Goal: Task Accomplishment & Management: Complete application form

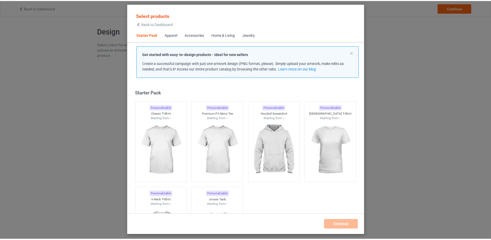
scroll to position [7, 0]
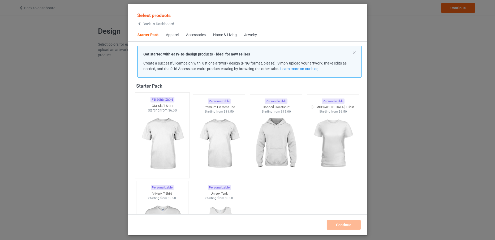
click at [155, 137] on img at bounding box center [162, 144] width 50 height 62
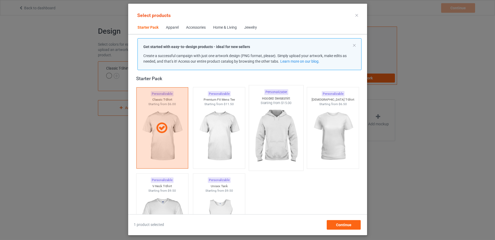
click at [286, 147] on img at bounding box center [276, 136] width 50 height 62
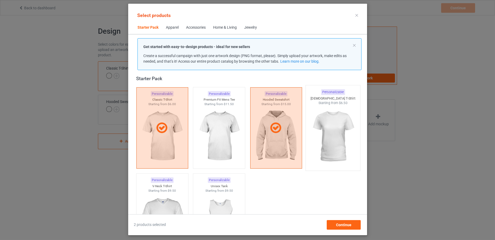
click at [315, 148] on img at bounding box center [333, 136] width 50 height 62
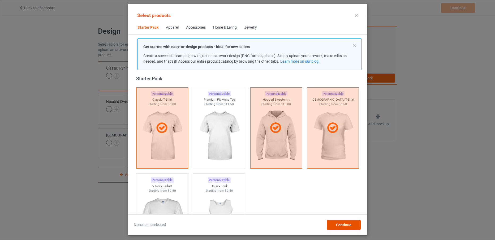
click at [330, 223] on div "Continue" at bounding box center [344, 225] width 34 height 10
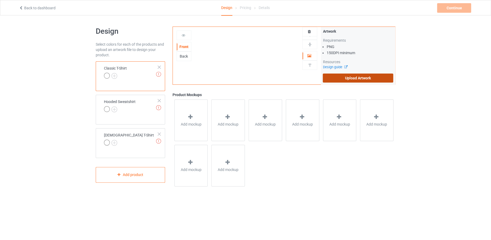
click at [374, 77] on label "Upload Artwork" at bounding box center [357, 78] width 70 height 9
click at [0, 0] on input "Upload Artwork" at bounding box center [0, 0] width 0 height 0
click at [114, 75] on img at bounding box center [114, 76] width 6 height 6
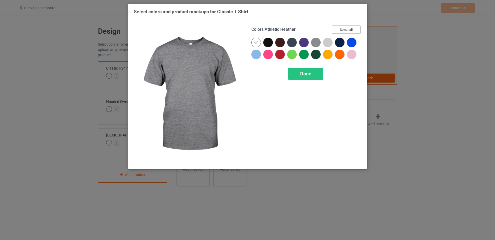
click at [338, 28] on button "Select all" at bounding box center [346, 29] width 29 height 8
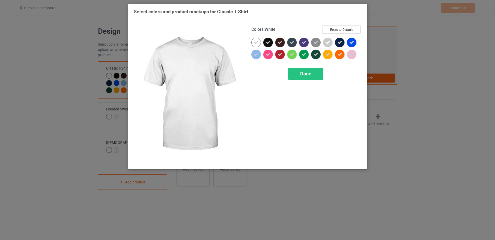
click at [252, 42] on div at bounding box center [257, 43] width 10 height 10
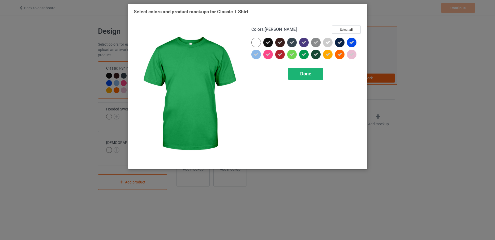
click at [305, 73] on span "Done" at bounding box center [305, 74] width 11 height 6
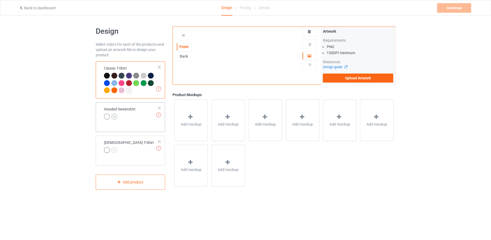
click at [113, 116] on img at bounding box center [114, 117] width 6 height 6
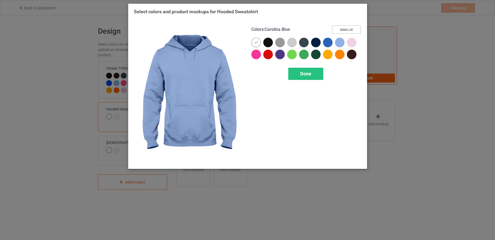
click at [342, 30] on button "Select all" at bounding box center [346, 29] width 29 height 8
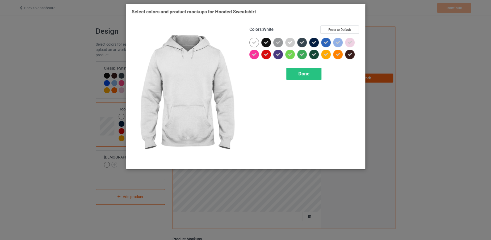
click at [256, 46] on div at bounding box center [254, 43] width 10 height 10
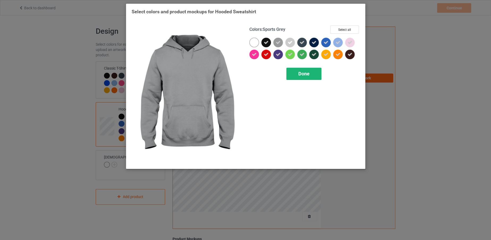
click at [297, 72] on div "Done" at bounding box center [303, 74] width 35 height 12
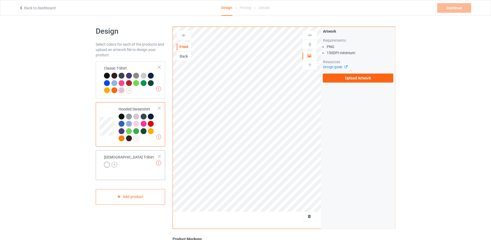
click at [114, 165] on img at bounding box center [114, 165] width 6 height 6
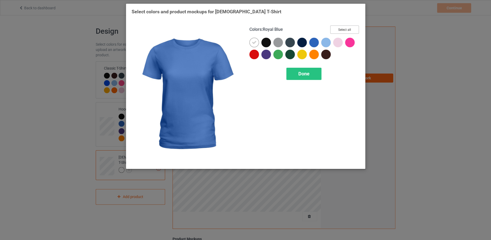
click at [337, 30] on button "Select all" at bounding box center [344, 29] width 29 height 8
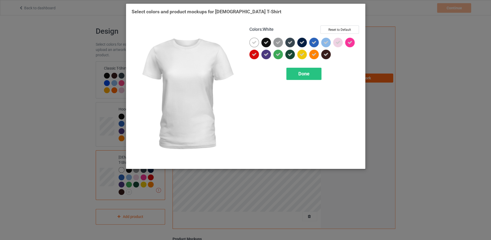
click at [255, 42] on icon at bounding box center [254, 42] width 5 height 5
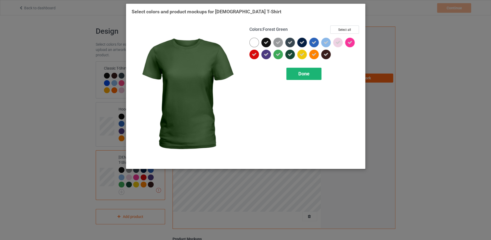
click at [305, 71] on span "Done" at bounding box center [303, 74] width 11 height 6
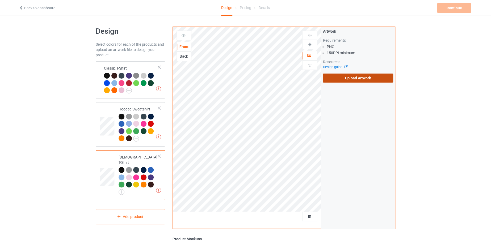
click at [365, 76] on label "Upload Artwork" at bounding box center [357, 78] width 70 height 9
click at [0, 0] on input "Upload Artwork" at bounding box center [0, 0] width 0 height 0
click at [374, 78] on label "Upload Artwork" at bounding box center [357, 78] width 70 height 9
click at [0, 0] on input "Upload Artwork" at bounding box center [0, 0] width 0 height 0
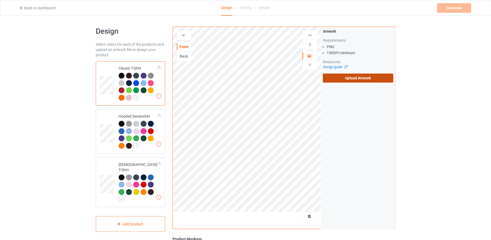
click at [347, 75] on label "Upload Artwork" at bounding box center [357, 78] width 70 height 9
click at [0, 0] on input "Upload Artwork" at bounding box center [0, 0] width 0 height 0
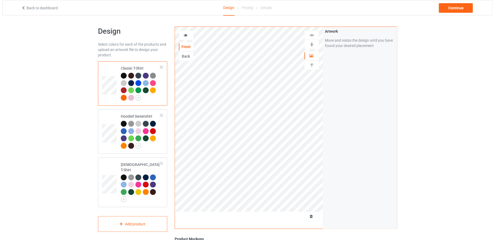
scroll to position [48, 0]
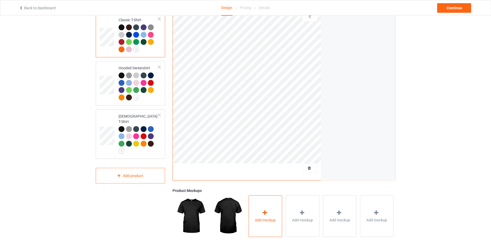
click at [270, 221] on span "Add mockup" at bounding box center [265, 219] width 21 height 5
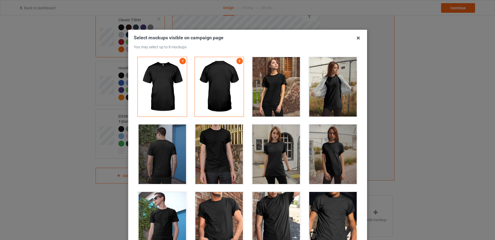
click at [259, 158] on div at bounding box center [276, 154] width 49 height 59
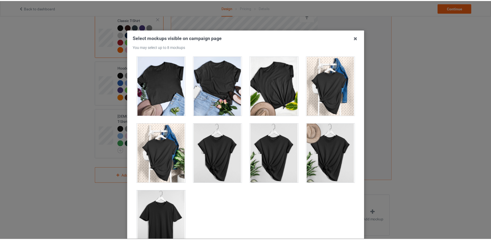
scroll to position [7563, 0]
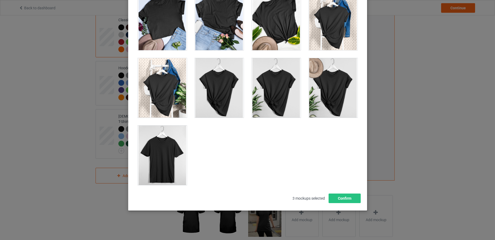
click at [159, 161] on div at bounding box center [162, 155] width 49 height 59
click at [344, 199] on button "Confirm" at bounding box center [345, 199] width 32 height 10
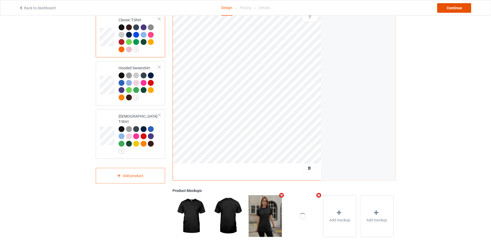
click at [455, 5] on div "Continue" at bounding box center [454, 8] width 34 height 10
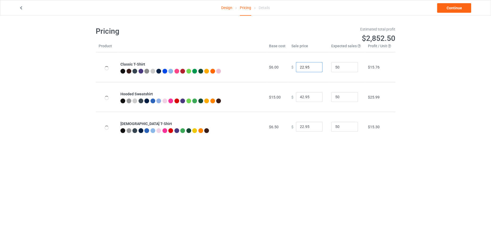
click at [300, 64] on input "22.95" at bounding box center [309, 67] width 27 height 10
click at [300, 65] on input "22.95" at bounding box center [309, 67] width 27 height 10
type input "19.95"
click at [299, 94] on input "42.95" at bounding box center [309, 97] width 27 height 10
click at [301, 96] on input "42.95" at bounding box center [309, 97] width 27 height 10
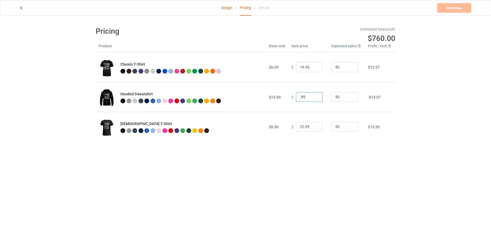
click at [296, 96] on input ".95" at bounding box center [309, 97] width 27 height 10
type input "39.95"
click at [300, 125] on input "22.95" at bounding box center [309, 127] width 27 height 10
type input "19.95"
click at [455, 8] on link "Continue" at bounding box center [454, 8] width 34 height 10
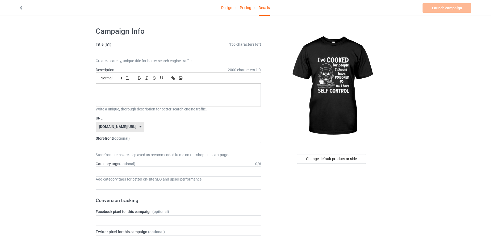
click at [187, 52] on input "text" at bounding box center [178, 53] width 165 height 10
type input "i"
type input "y"
drag, startPoint x: 97, startPoint y: 52, endPoint x: 148, endPoint y: 58, distance: 51.6
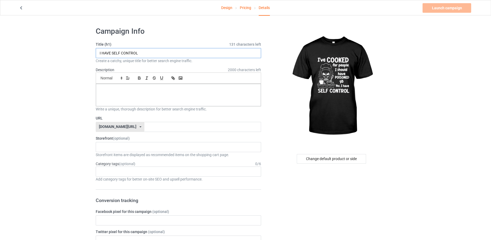
click at [148, 58] on div "Title (h1) 131 characters left I HAVE SELF CONTROL Create a catchy, unique titl…" at bounding box center [178, 53] width 165 height 22
type input "I HAVE SELF CONTROL"
click at [169, 126] on input "text" at bounding box center [202, 127] width 116 height 10
paste input "I HAVE SELF CONTROL"
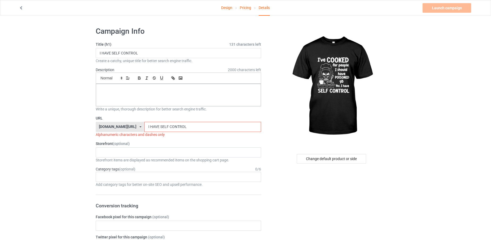
click at [155, 125] on input "I HAVE SELF CONTROL" at bounding box center [202, 127] width 116 height 10
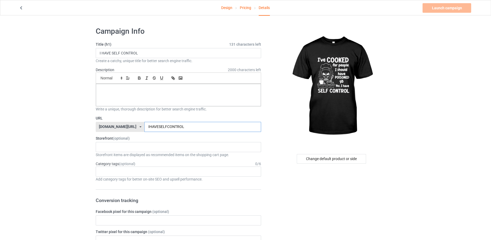
type input "IHAVESELFCONTROL"
click at [167, 96] on div at bounding box center [178, 95] width 165 height 22
click at [442, 7] on link "Launch campaign" at bounding box center [446, 8] width 49 height 10
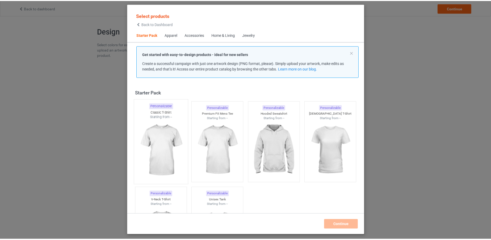
scroll to position [7, 0]
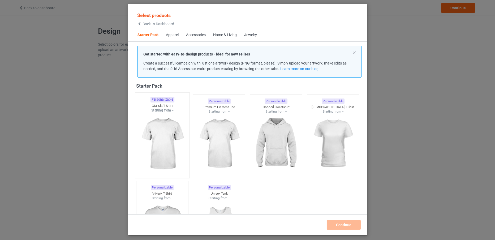
click at [169, 125] on img at bounding box center [162, 144] width 50 height 62
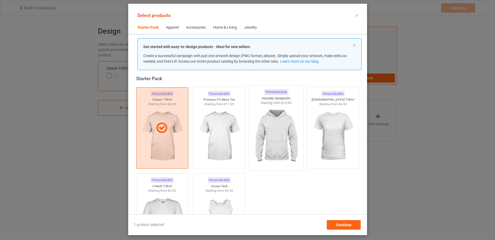
click at [280, 133] on img at bounding box center [276, 136] width 50 height 62
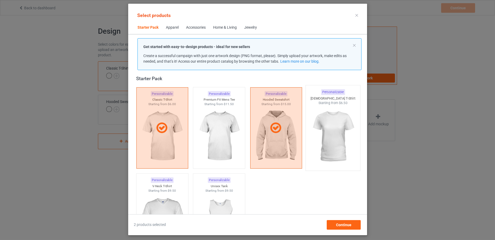
click at [332, 132] on img at bounding box center [333, 136] width 50 height 62
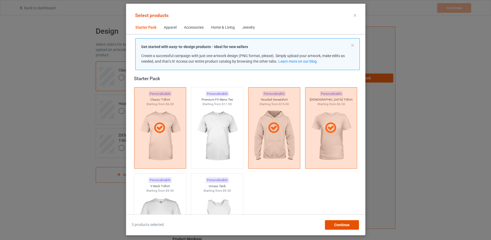
click at [346, 226] on span "Continue" at bounding box center [341, 225] width 15 height 4
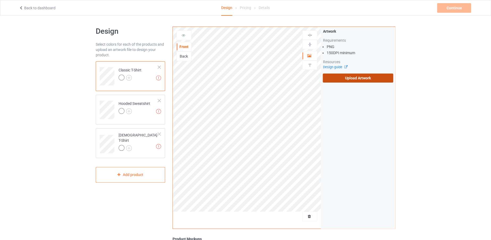
click at [330, 79] on label "Upload Artwork" at bounding box center [357, 78] width 70 height 9
click at [0, 0] on input "Upload Artwork" at bounding box center [0, 0] width 0 height 0
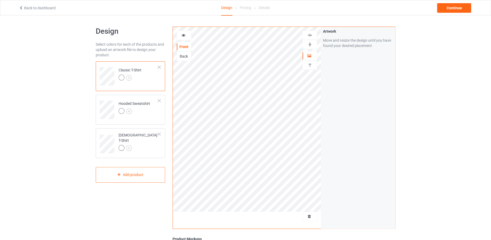
click at [129, 80] on div at bounding box center [129, 78] width 23 height 7
click at [129, 78] on img at bounding box center [129, 78] width 6 height 6
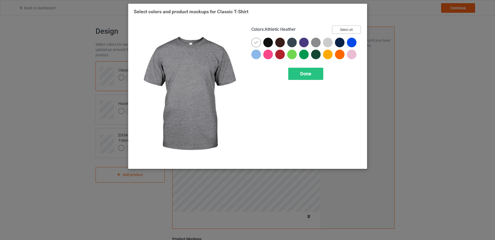
click at [343, 29] on button "Select all" at bounding box center [346, 29] width 29 height 8
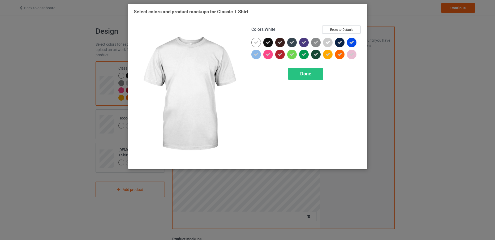
click at [257, 42] on icon at bounding box center [256, 42] width 5 height 5
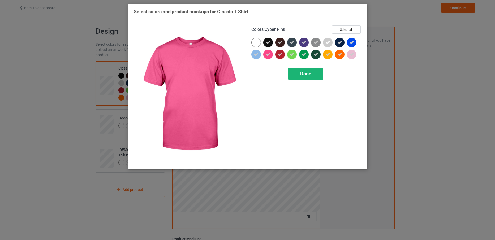
click at [304, 69] on div "Done" at bounding box center [305, 74] width 35 height 12
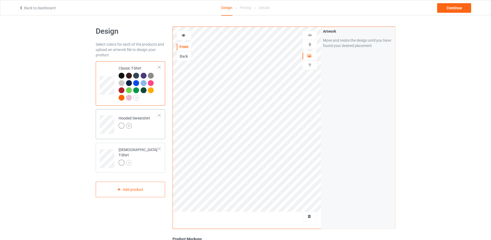
click at [128, 125] on img at bounding box center [129, 126] width 6 height 6
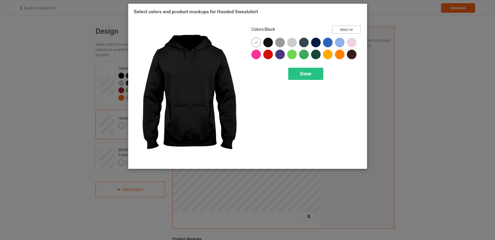
click at [347, 30] on button "Select all" at bounding box center [346, 29] width 29 height 8
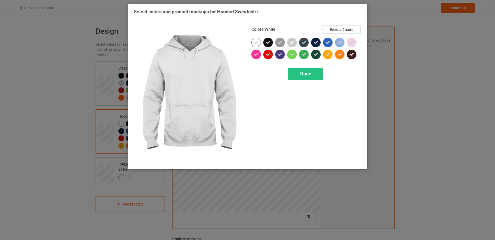
click at [257, 41] on icon at bounding box center [256, 42] width 5 height 5
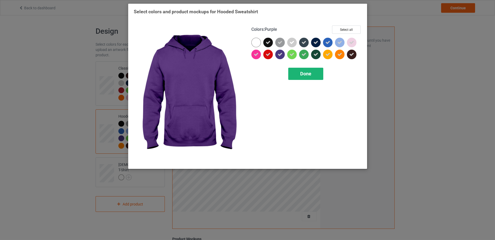
click at [299, 73] on div "Done" at bounding box center [305, 74] width 35 height 12
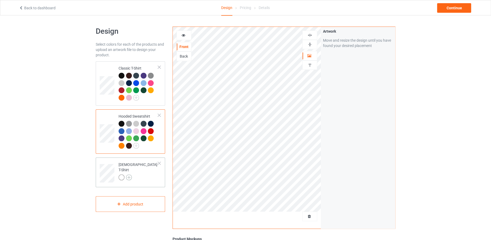
click at [128, 175] on img at bounding box center [129, 178] width 6 height 6
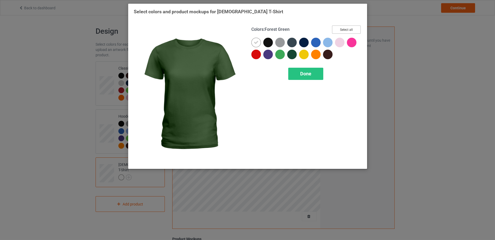
click at [343, 27] on button "Select all" at bounding box center [346, 29] width 29 height 8
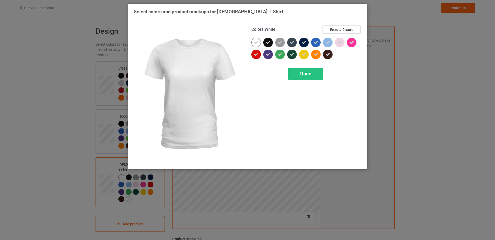
click at [256, 38] on div at bounding box center [257, 43] width 10 height 10
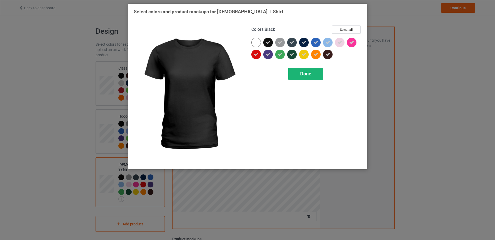
click at [306, 74] on span "Done" at bounding box center [305, 74] width 11 height 6
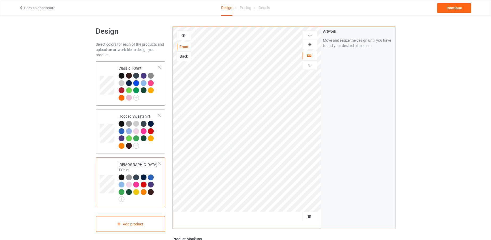
click at [159, 87] on td "Classic T-Shirt" at bounding box center [138, 83] width 45 height 40
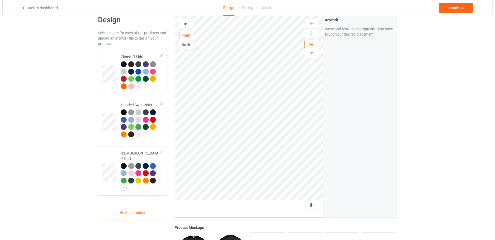
scroll to position [15, 0]
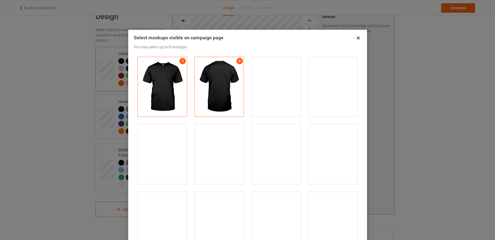
click at [265, 85] on div at bounding box center [276, 86] width 49 height 59
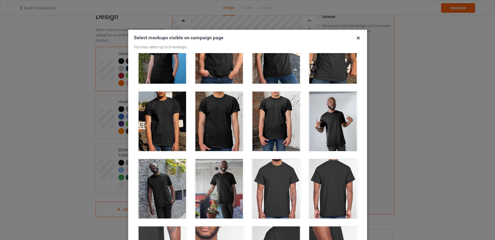
scroll to position [59, 0]
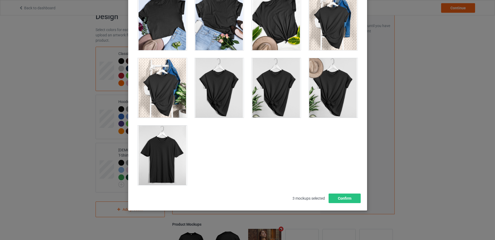
click at [145, 148] on div at bounding box center [162, 155] width 49 height 59
click at [336, 199] on button "Confirm" at bounding box center [345, 199] width 32 height 10
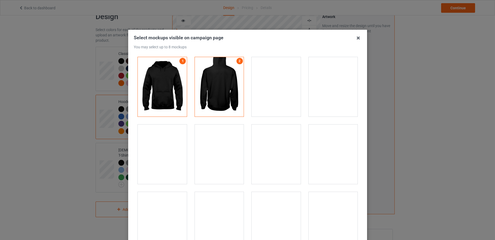
click at [143, 175] on div at bounding box center [162, 154] width 49 height 59
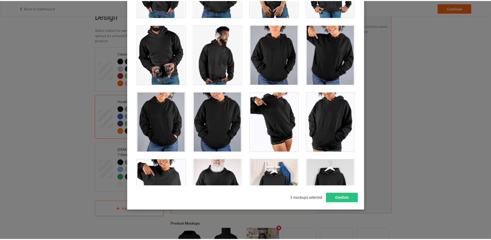
scroll to position [4529, 0]
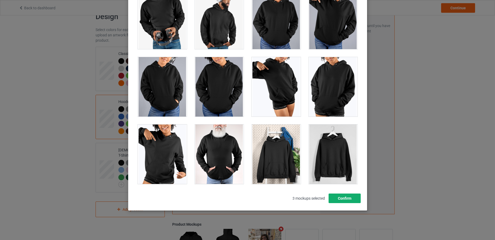
click at [342, 198] on button "Confirm" at bounding box center [345, 199] width 32 height 10
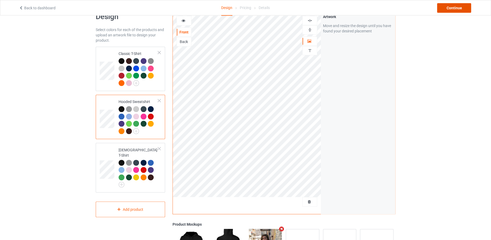
click at [460, 6] on div "Continue" at bounding box center [454, 8] width 34 height 10
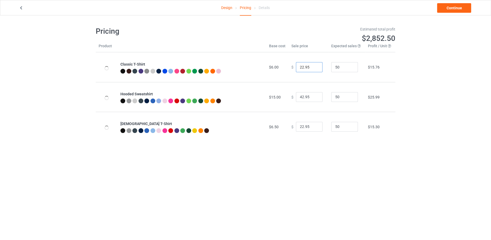
drag, startPoint x: 301, startPoint y: 67, endPoint x: 295, endPoint y: 67, distance: 6.1
click at [296, 67] on input "22.95" at bounding box center [309, 67] width 27 height 10
type input "19.95"
drag, startPoint x: 300, startPoint y: 96, endPoint x: 295, endPoint y: 96, distance: 4.5
click at [296, 96] on input "42.95" at bounding box center [309, 97] width 27 height 10
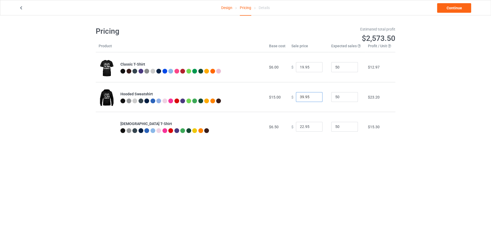
type input "39.95"
drag, startPoint x: 300, startPoint y: 124, endPoint x: 292, endPoint y: 125, distance: 8.3
click at [292, 125] on div "$ 22.95" at bounding box center [308, 127] width 34 height 10
type input "19.95"
click at [462, 8] on link "Continue" at bounding box center [454, 8] width 34 height 10
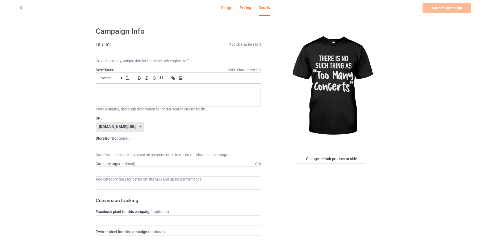
click at [250, 52] on input "text" at bounding box center [178, 53] width 165 height 10
drag, startPoint x: 239, startPoint y: 55, endPoint x: 97, endPoint y: 56, distance: 141.8
click at [97, 56] on input "TOO MANY CONCERTS" at bounding box center [178, 53] width 165 height 10
type input "TOO MANY CONCERTS"
click at [164, 127] on input "text" at bounding box center [202, 127] width 116 height 10
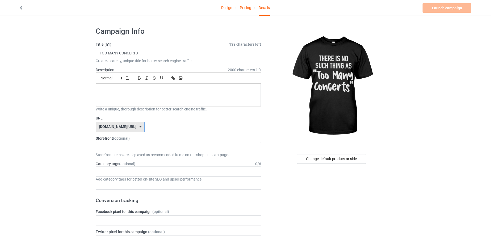
paste input "TOO MANY CONCERTS"
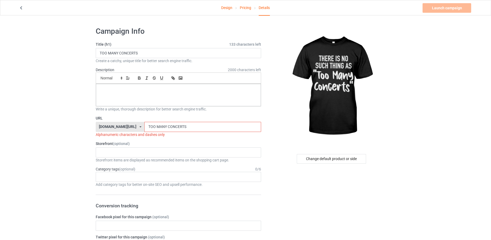
click at [152, 124] on input "TOO MANY CONCERTS" at bounding box center [202, 127] width 116 height 10
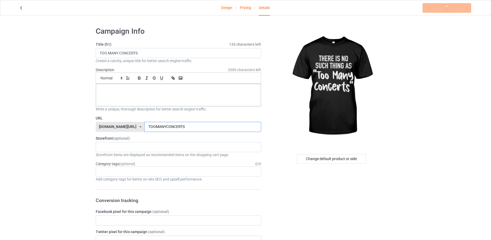
type input "TOOMANYCONCERTS"
click at [186, 91] on p at bounding box center [178, 89] width 156 height 5
click at [445, 6] on link "Launch campaign" at bounding box center [446, 8] width 49 height 10
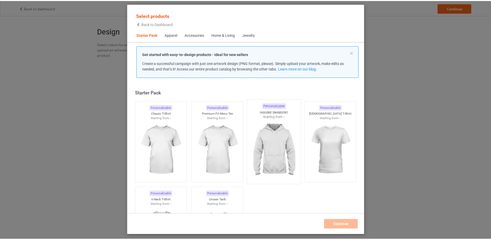
scroll to position [7, 0]
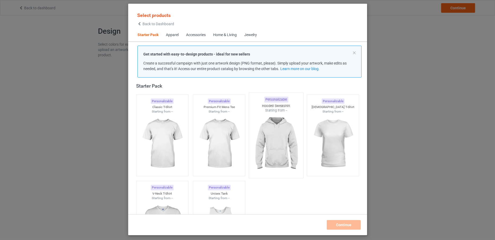
drag, startPoint x: 171, startPoint y: 133, endPoint x: 265, endPoint y: 97, distance: 101.2
click at [171, 133] on img at bounding box center [162, 143] width 48 height 59
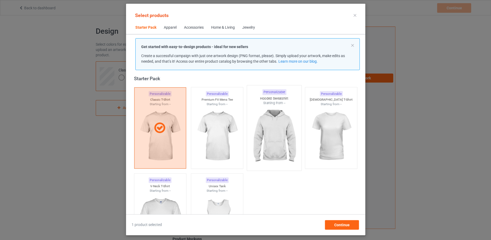
click at [268, 142] on img at bounding box center [274, 136] width 50 height 62
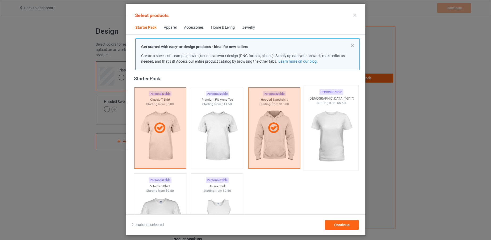
click at [325, 135] on img at bounding box center [331, 136] width 50 height 62
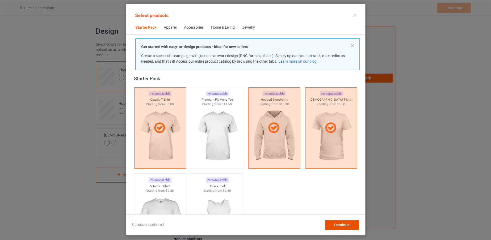
click at [343, 224] on span "Continue" at bounding box center [341, 225] width 15 height 4
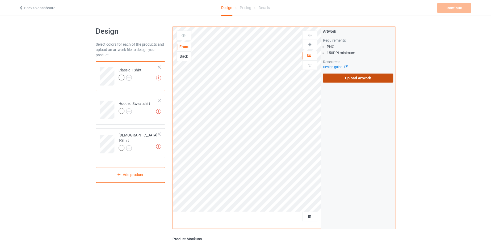
click at [350, 78] on label "Upload Artwork" at bounding box center [357, 78] width 70 height 9
click at [0, 0] on input "Upload Artwork" at bounding box center [0, 0] width 0 height 0
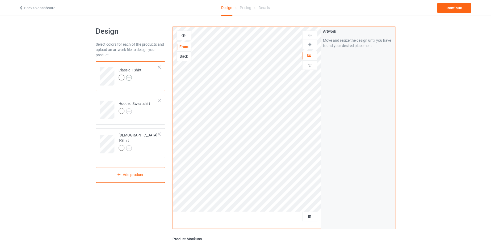
click at [130, 76] on img at bounding box center [129, 78] width 6 height 6
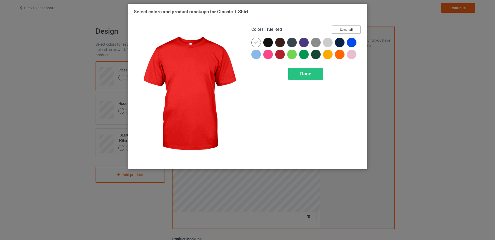
click at [339, 31] on button "Select all" at bounding box center [346, 29] width 29 height 8
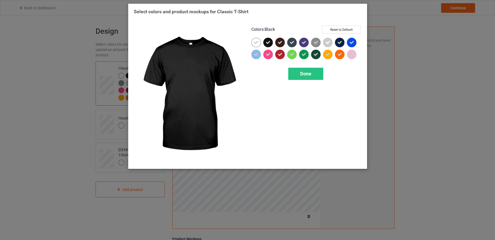
click at [267, 43] on icon at bounding box center [268, 42] width 5 height 5
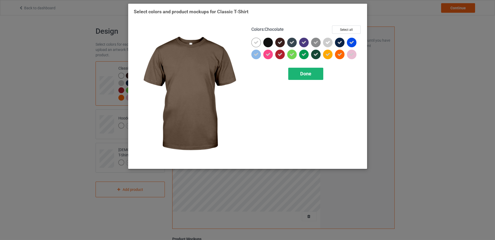
click at [311, 75] on div "Done" at bounding box center [305, 74] width 35 height 12
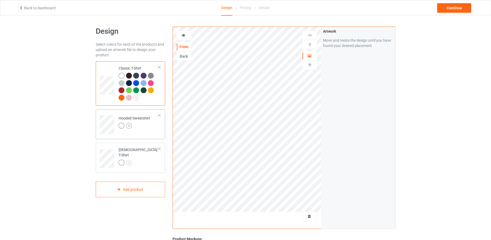
click at [129, 126] on img at bounding box center [129, 126] width 6 height 6
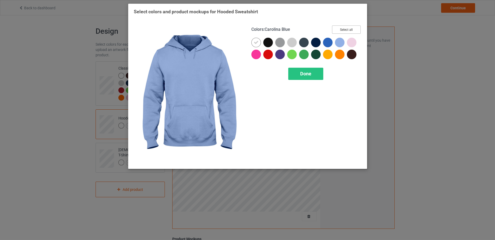
click at [337, 28] on button "Select all" at bounding box center [346, 29] width 29 height 8
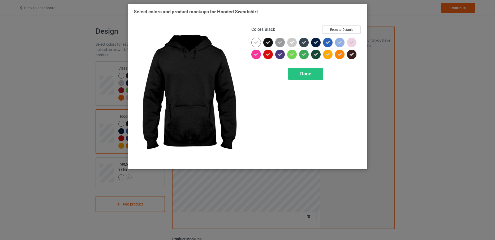
click at [269, 44] on div at bounding box center [268, 43] width 10 height 10
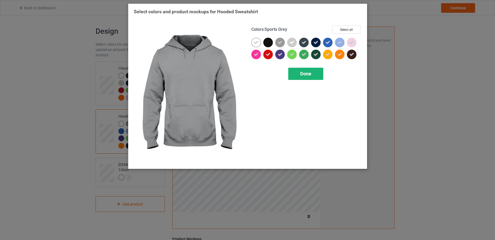
click at [299, 70] on div "Done" at bounding box center [305, 74] width 35 height 12
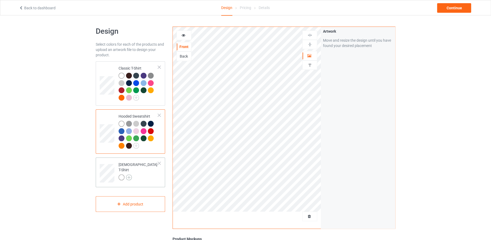
click at [128, 175] on img at bounding box center [129, 178] width 6 height 6
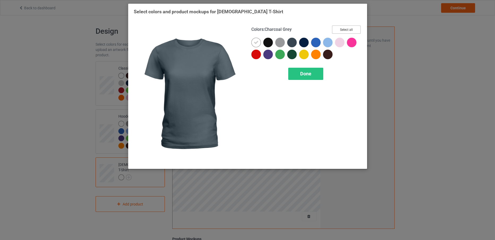
click at [334, 32] on button "Select all" at bounding box center [346, 29] width 29 height 8
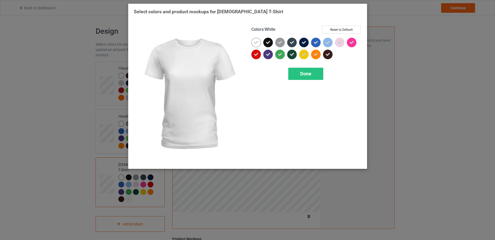
click at [262, 43] on div at bounding box center [258, 44] width 12 height 12
click at [259, 44] on div at bounding box center [257, 43] width 10 height 10
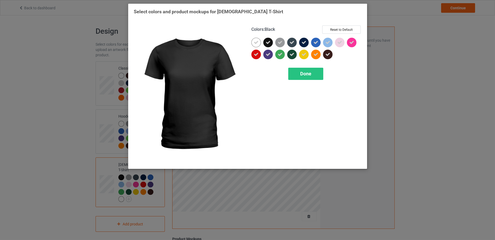
click at [268, 44] on icon at bounding box center [268, 42] width 5 height 5
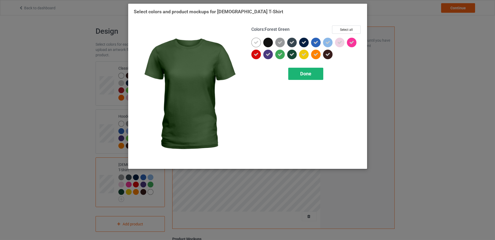
click at [293, 72] on div "Done" at bounding box center [305, 74] width 35 height 12
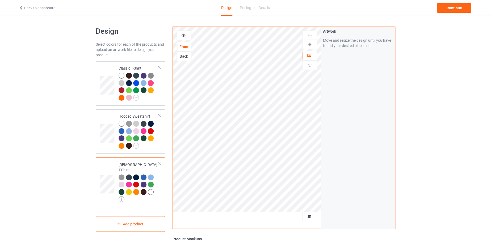
click at [119, 196] on img at bounding box center [121, 199] width 6 height 6
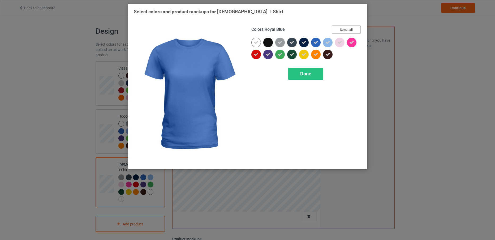
click at [348, 25] on button "Select all" at bounding box center [346, 29] width 29 height 8
click at [348, 25] on button "Reset to Default" at bounding box center [341, 29] width 39 height 8
click at [348, 26] on button "Select all" at bounding box center [346, 29] width 29 height 8
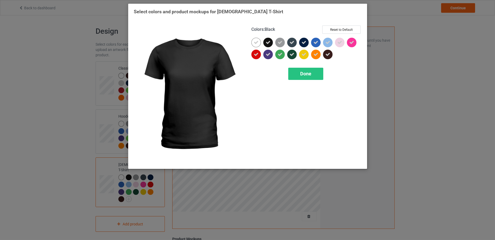
click at [269, 40] on icon at bounding box center [268, 42] width 5 height 5
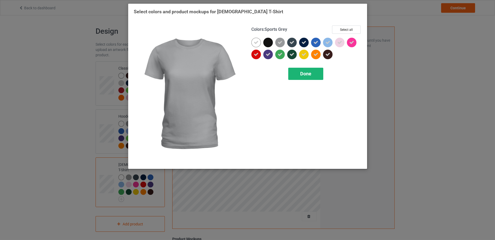
click at [304, 74] on span "Done" at bounding box center [305, 74] width 11 height 6
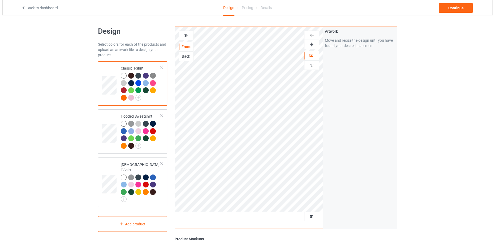
scroll to position [13, 0]
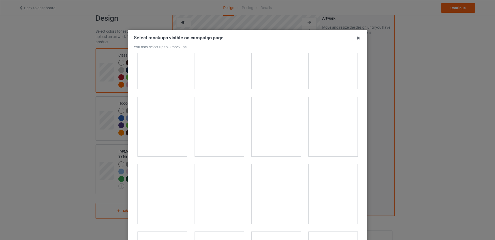
scroll to position [7563, 0]
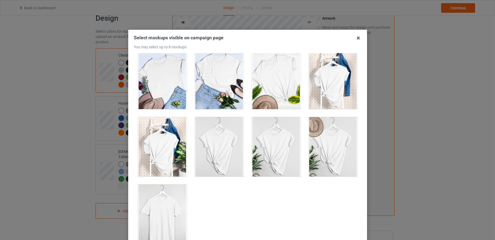
click at [168, 205] on div at bounding box center [162, 214] width 49 height 59
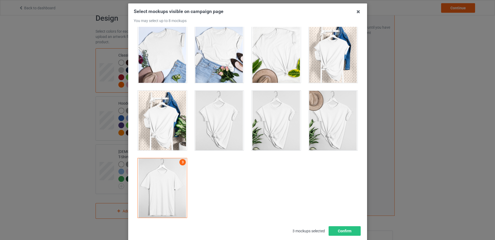
scroll to position [39, 0]
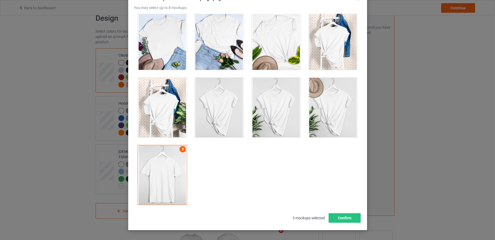
click at [337, 212] on div "Select mockups visible on campaign page You may select up to 8 mockups 1 2 3 3 …" at bounding box center [248, 108] width 228 height 227
click at [340, 218] on button "Confirm" at bounding box center [345, 218] width 32 height 10
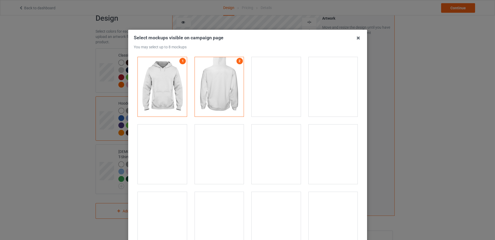
click at [144, 155] on div at bounding box center [162, 154] width 49 height 59
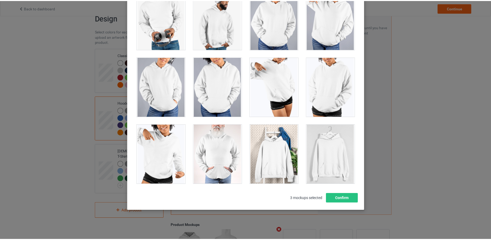
scroll to position [59, 0]
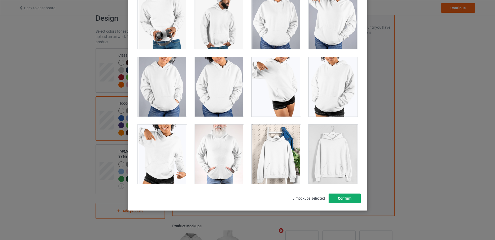
click at [342, 200] on button "Confirm" at bounding box center [345, 199] width 32 height 10
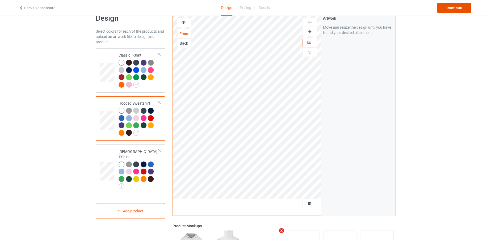
click at [444, 9] on div "Continue" at bounding box center [454, 8] width 34 height 10
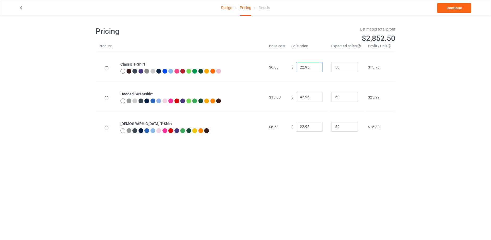
click at [299, 66] on input "22.95" at bounding box center [309, 67] width 27 height 10
drag, startPoint x: 300, startPoint y: 66, endPoint x: 292, endPoint y: 67, distance: 8.6
click at [292, 67] on div "$ 22.95" at bounding box center [308, 67] width 34 height 10
type input "19.95"
drag, startPoint x: 300, startPoint y: 96, endPoint x: 291, endPoint y: 97, distance: 9.2
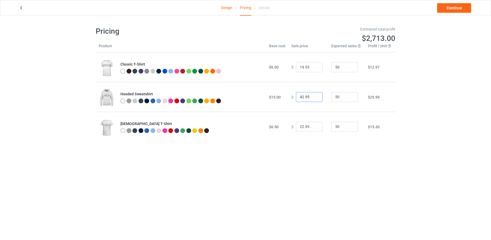
click at [291, 97] on div "$ 42.95" at bounding box center [308, 97] width 34 height 10
type input "38.95"
drag, startPoint x: 301, startPoint y: 126, endPoint x: 295, endPoint y: 127, distance: 5.5
click at [296, 127] on input "22.95" at bounding box center [309, 127] width 27 height 10
type input "19.95"
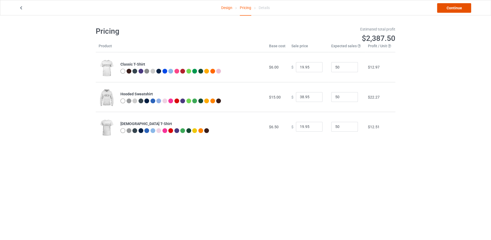
click at [463, 6] on link "Continue" at bounding box center [454, 8] width 34 height 10
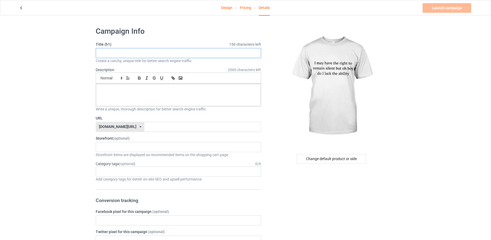
click at [201, 52] on input "text" at bounding box center [178, 53] width 165 height 10
type input "I LACK THE ABILITY"
click at [194, 93] on div at bounding box center [178, 95] width 165 height 22
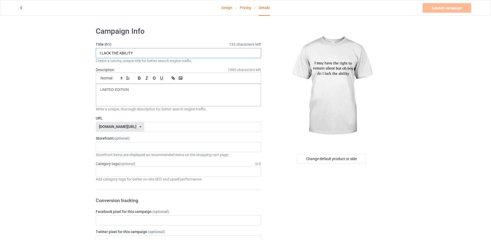
drag, startPoint x: 177, startPoint y: 53, endPoint x: 83, endPoint y: 51, distance: 93.2
paste input "text"
type input "I LACK THE ABILITY"
click at [156, 125] on input "text" at bounding box center [202, 127] width 116 height 10
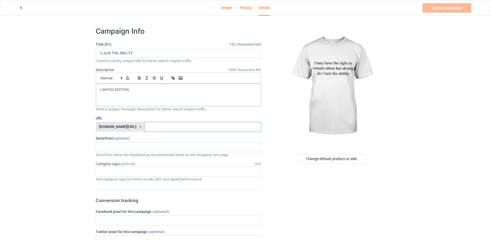
paste input "I LACK THE ABILITY"
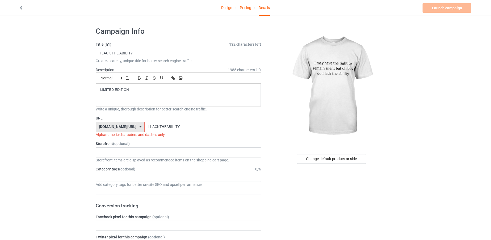
type input "ILACKTHEABILITY"
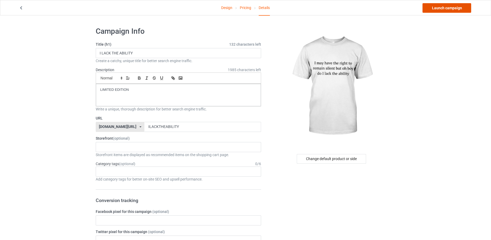
click at [455, 8] on link "Launch campaign" at bounding box center [446, 8] width 49 height 10
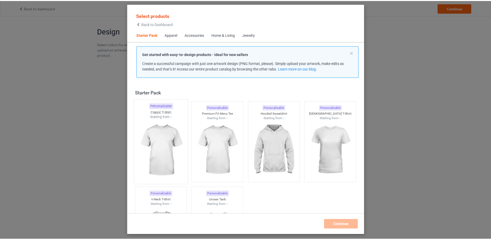
scroll to position [7, 0]
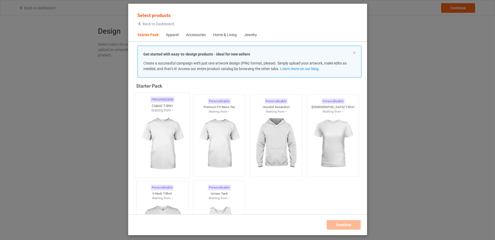
click at [163, 133] on img at bounding box center [162, 144] width 50 height 62
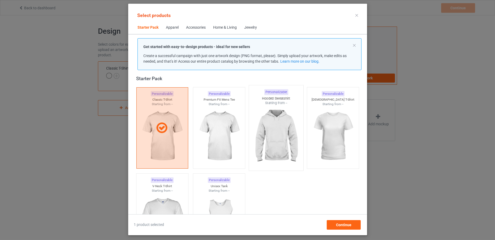
click at [257, 138] on img at bounding box center [276, 136] width 50 height 62
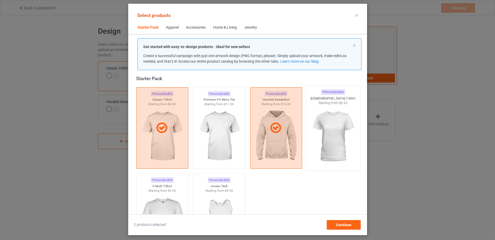
click at [326, 146] on img at bounding box center [333, 136] width 50 height 62
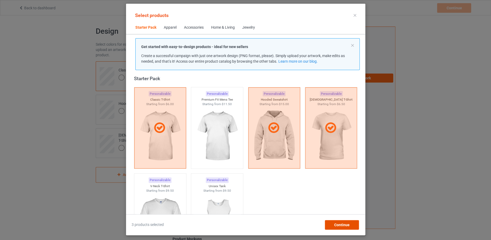
click at [335, 223] on span "Continue" at bounding box center [341, 225] width 15 height 4
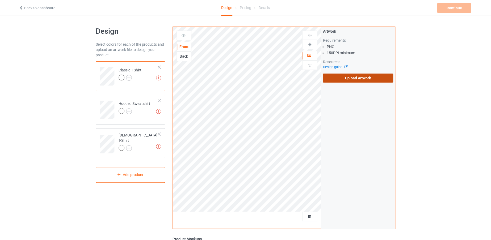
click at [343, 82] on label "Upload Artwork" at bounding box center [357, 78] width 70 height 9
click at [0, 0] on input "Upload Artwork" at bounding box center [0, 0] width 0 height 0
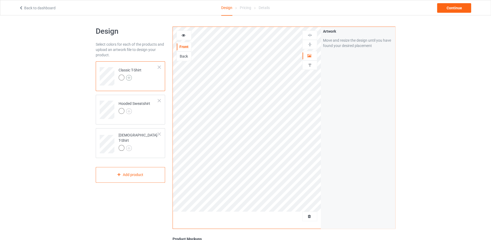
click at [128, 78] on img at bounding box center [129, 78] width 6 height 6
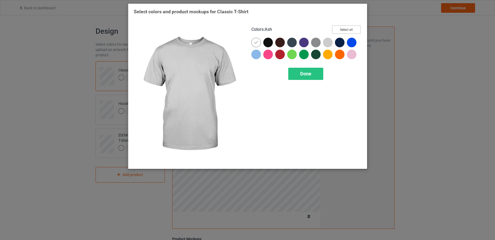
click at [340, 27] on button "Select all" at bounding box center [346, 29] width 29 height 8
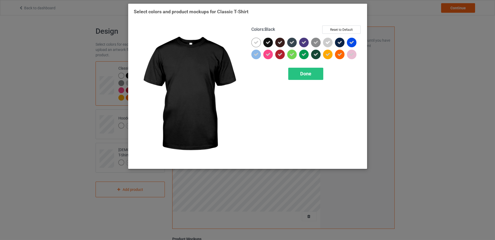
click at [263, 44] on div at bounding box center [269, 44] width 12 height 12
click at [304, 78] on div "Done" at bounding box center [305, 74] width 35 height 12
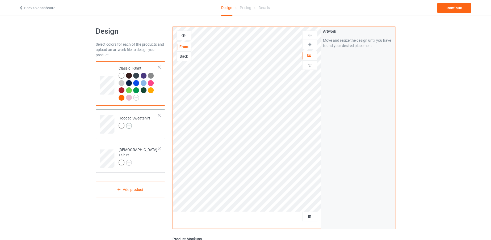
click at [130, 127] on img at bounding box center [129, 126] width 6 height 6
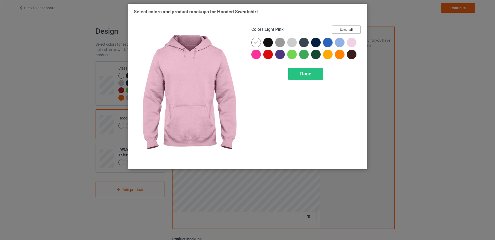
click at [350, 29] on button "Select all" at bounding box center [346, 29] width 29 height 8
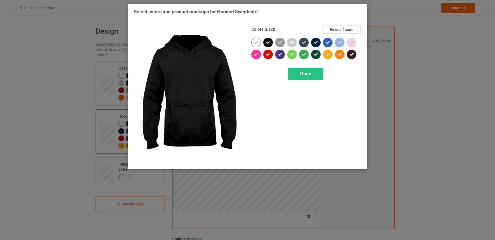
click at [268, 45] on div at bounding box center [268, 43] width 10 height 10
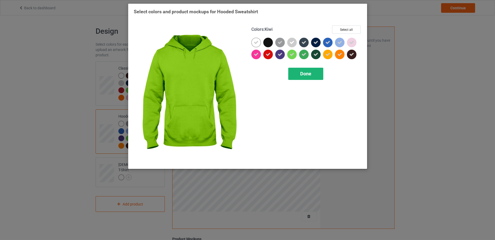
click at [301, 73] on span "Done" at bounding box center [305, 74] width 11 height 6
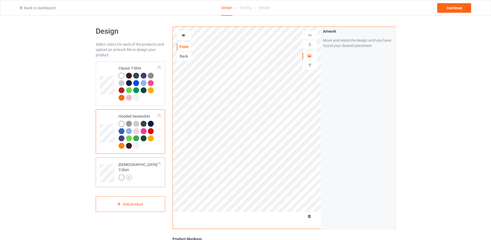
click at [131, 175] on img at bounding box center [129, 178] width 6 height 6
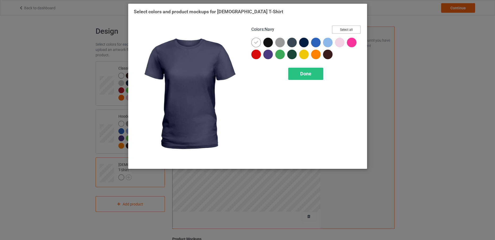
click at [337, 28] on button "Select all" at bounding box center [346, 29] width 29 height 8
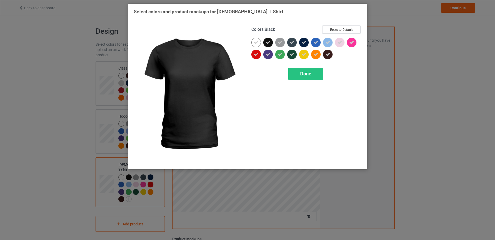
click at [267, 40] on icon at bounding box center [268, 42] width 5 height 5
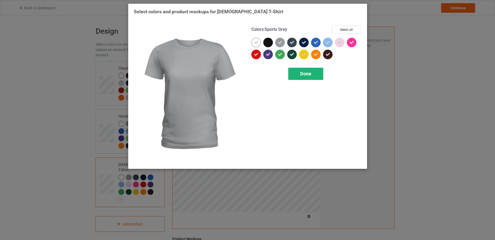
click at [302, 72] on span "Done" at bounding box center [305, 74] width 11 height 6
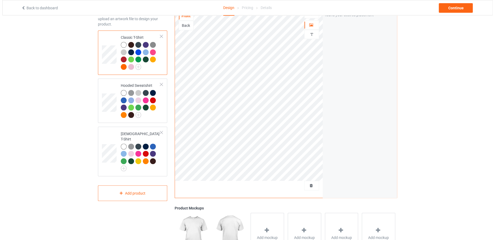
scroll to position [39, 0]
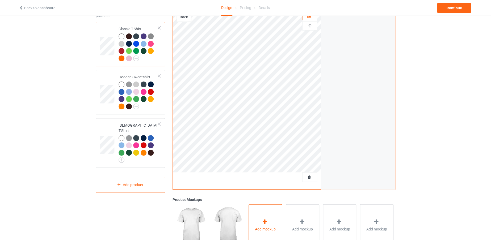
click at [260, 220] on div "Add mockup" at bounding box center [264, 225] width 33 height 42
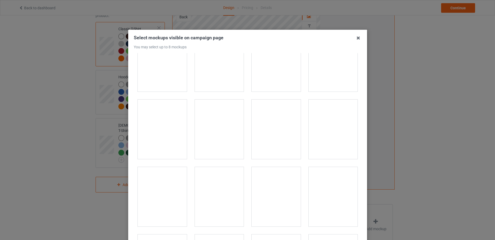
scroll to position [7563, 0]
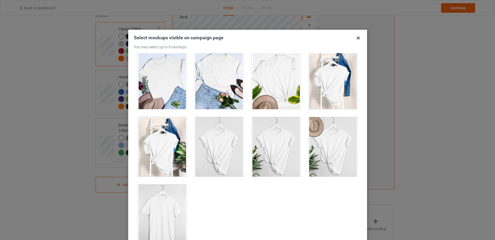
click at [172, 222] on div at bounding box center [162, 214] width 49 height 59
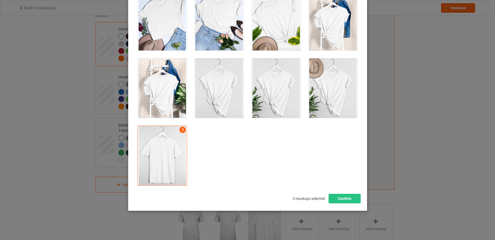
scroll to position [59, 0]
click at [340, 201] on button "Confirm" at bounding box center [345, 199] width 32 height 10
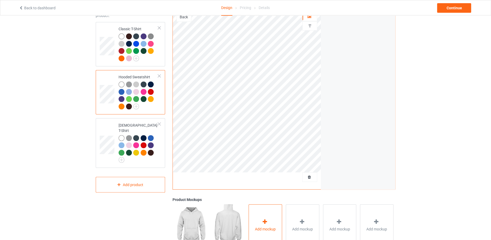
click at [262, 218] on div "Add mockup" at bounding box center [264, 225] width 33 height 42
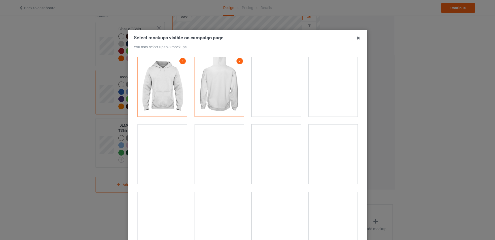
click at [172, 152] on div at bounding box center [162, 154] width 49 height 59
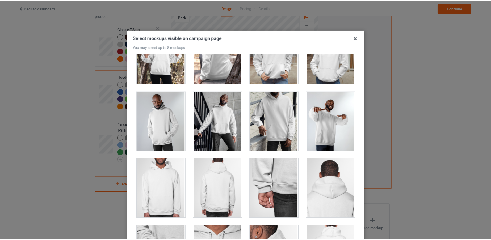
scroll to position [59, 0]
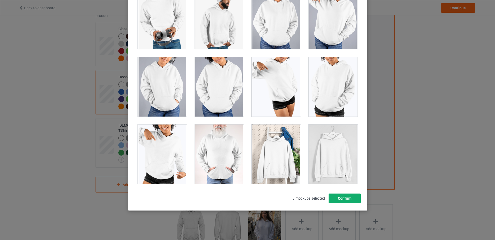
click at [342, 197] on button "Confirm" at bounding box center [345, 199] width 32 height 10
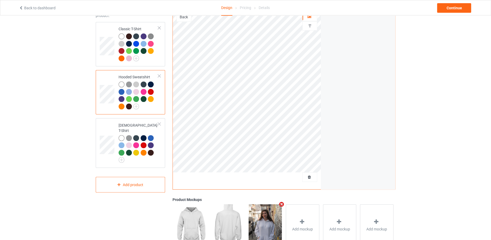
scroll to position [5, 0]
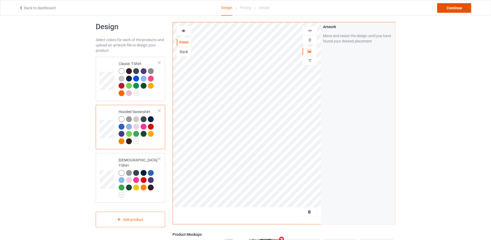
click at [440, 8] on div "Continue" at bounding box center [454, 8] width 34 height 10
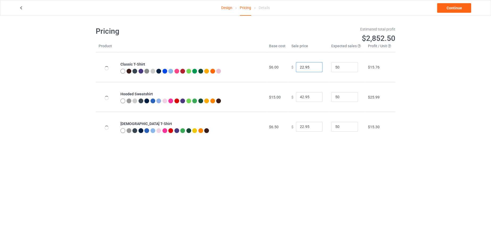
drag, startPoint x: 300, startPoint y: 67, endPoint x: 296, endPoint y: 67, distance: 4.2
click at [296, 67] on input "22.95" at bounding box center [309, 67] width 27 height 10
type input "19.95"
drag, startPoint x: 300, startPoint y: 97, endPoint x: 295, endPoint y: 97, distance: 5.6
click at [296, 97] on input "42.95" at bounding box center [309, 97] width 27 height 10
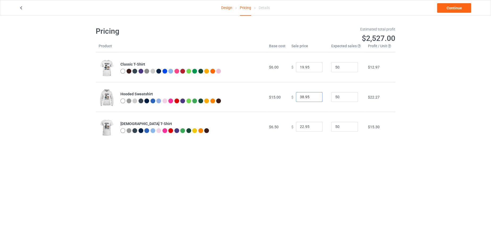
type input "38.95"
drag, startPoint x: 300, startPoint y: 125, endPoint x: 293, endPoint y: 127, distance: 6.7
click at [296, 127] on input "22.95" at bounding box center [309, 127] width 27 height 10
type input "19.95"
click at [447, 7] on link "Continue" at bounding box center [454, 8] width 34 height 10
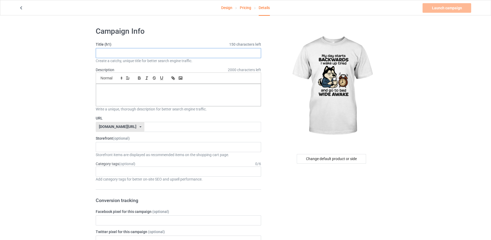
click at [209, 49] on input "text" at bounding box center [178, 53] width 165 height 10
paste input "My Day Starts Backwards"
drag, startPoint x: 168, startPoint y: 50, endPoint x: 77, endPoint y: 54, distance: 91.4
type input "My Day Starts Backwards"
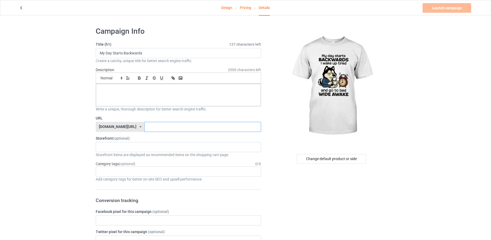
click at [164, 124] on input "text" at bounding box center [202, 127] width 116 height 10
paste input "My Day Starts Backwards"
type input "MyDayStartsBackwards"
click at [184, 99] on div at bounding box center [178, 95] width 165 height 22
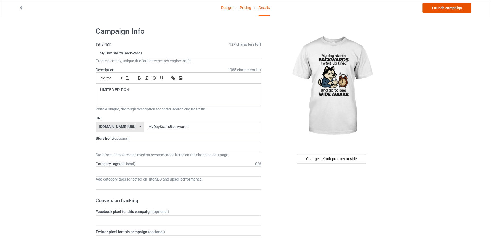
click at [444, 8] on link "Launch campaign" at bounding box center [446, 8] width 49 height 10
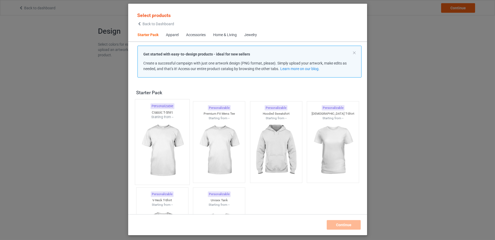
click at [162, 149] on img at bounding box center [162, 151] width 50 height 62
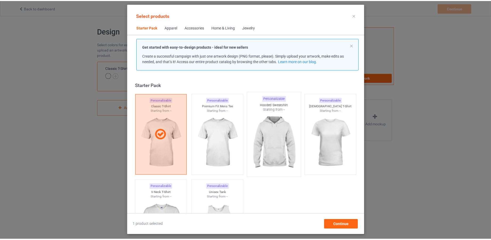
scroll to position [7, 0]
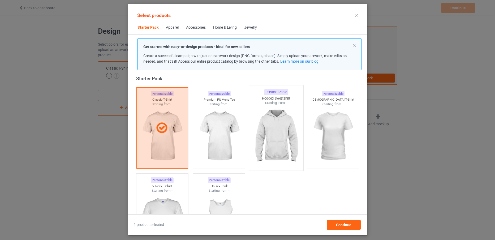
click at [263, 165] on img at bounding box center [276, 136] width 50 height 62
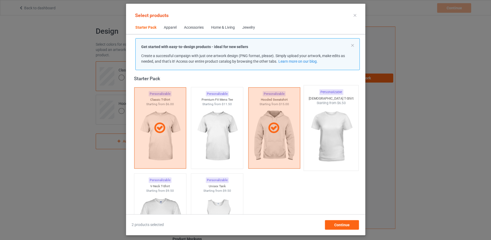
click at [327, 152] on img at bounding box center [331, 136] width 50 height 62
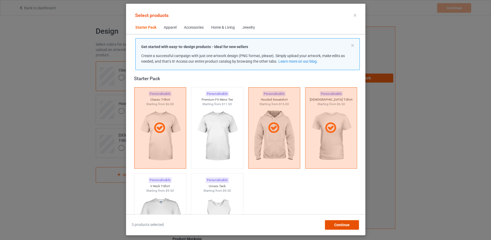
click at [338, 225] on span "Continue" at bounding box center [341, 225] width 15 height 4
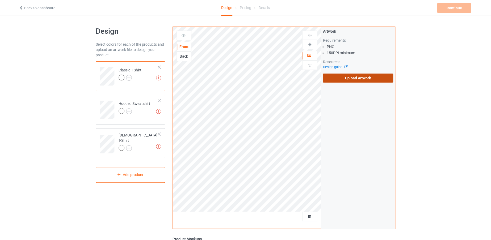
click at [331, 79] on label "Upload Artwork" at bounding box center [357, 78] width 70 height 9
click at [0, 0] on input "Upload Artwork" at bounding box center [0, 0] width 0 height 0
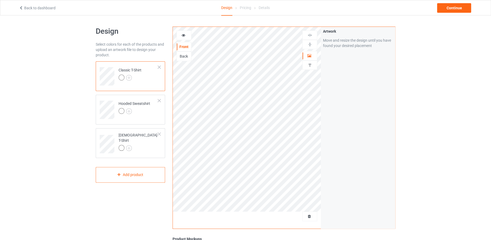
click at [130, 74] on div "Classic T-Shirt" at bounding box center [129, 73] width 23 height 13
click at [129, 75] on img at bounding box center [129, 78] width 6 height 6
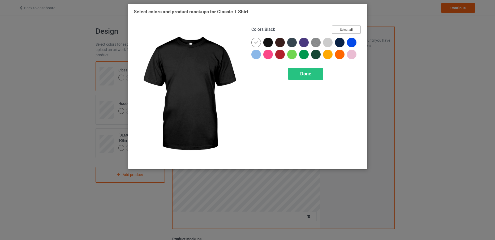
click at [334, 31] on button "Select all" at bounding box center [346, 29] width 29 height 8
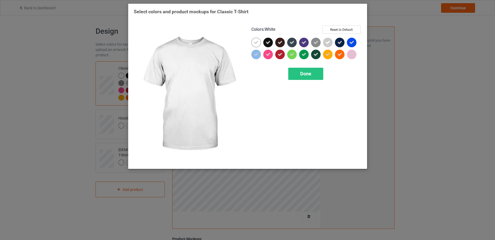
click at [257, 40] on icon at bounding box center [256, 42] width 5 height 5
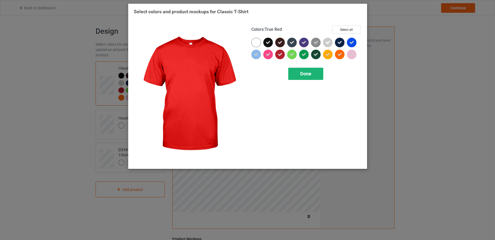
click at [302, 78] on div "Done" at bounding box center [305, 74] width 35 height 12
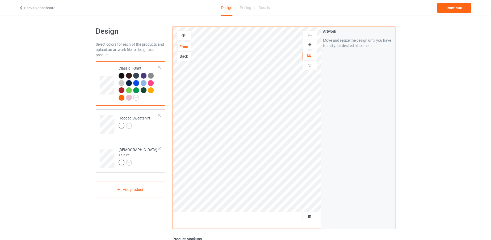
click at [182, 37] on div at bounding box center [184, 35] width 14 height 5
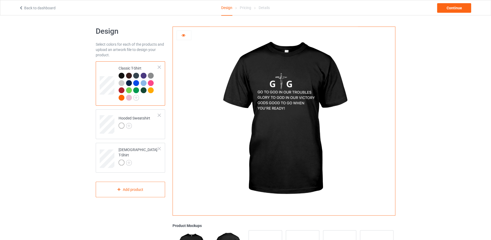
click at [181, 34] on icon at bounding box center [183, 35] width 5 height 4
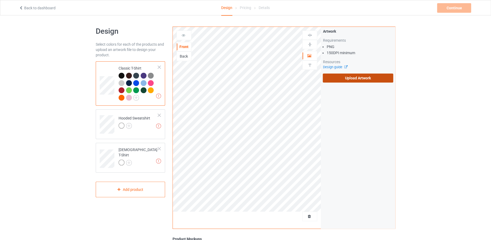
click at [337, 78] on label "Upload Artwork" at bounding box center [357, 78] width 70 height 9
click at [0, 0] on input "Upload Artwork" at bounding box center [0, 0] width 0 height 0
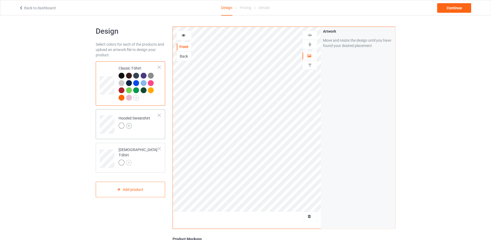
click at [127, 125] on img at bounding box center [129, 126] width 6 height 6
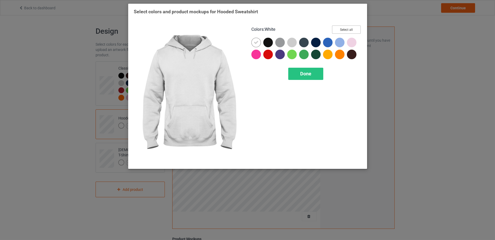
click at [353, 28] on button "Select all" at bounding box center [346, 29] width 29 height 8
click at [258, 42] on icon at bounding box center [256, 42] width 5 height 5
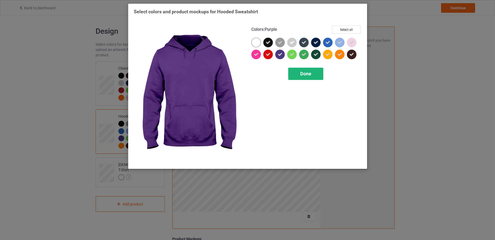
click at [301, 69] on div "Done" at bounding box center [305, 74] width 35 height 12
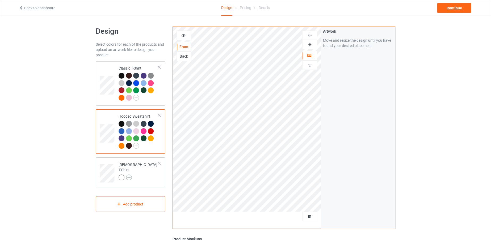
click at [130, 175] on img at bounding box center [129, 178] width 6 height 6
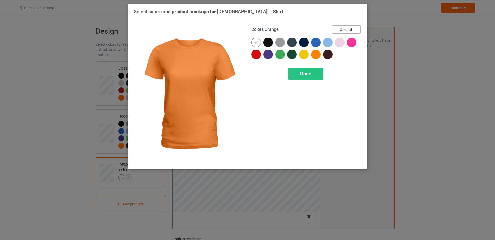
click at [343, 29] on button "Select all" at bounding box center [346, 29] width 29 height 8
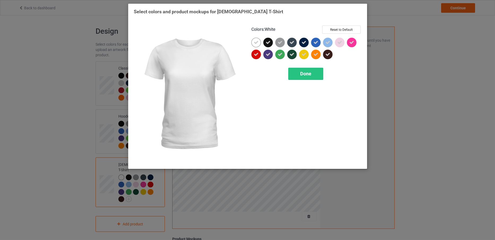
click at [257, 41] on icon at bounding box center [256, 42] width 5 height 5
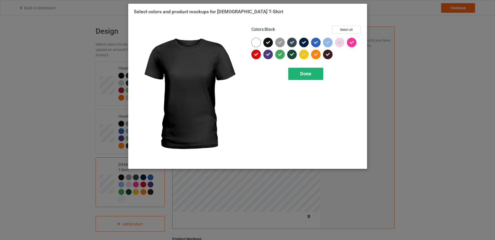
click at [303, 75] on span "Done" at bounding box center [305, 74] width 11 height 6
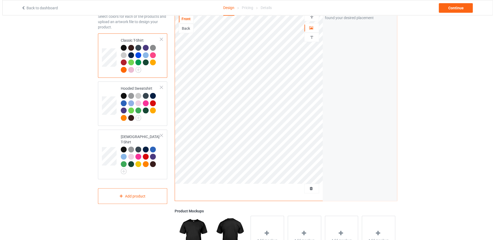
scroll to position [39, 0]
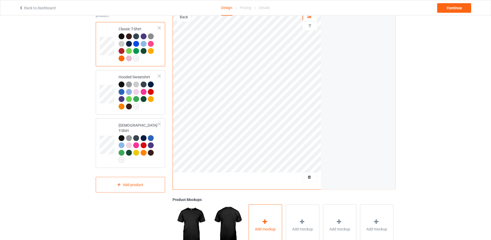
click at [261, 221] on div "Add mockup" at bounding box center [264, 225] width 33 height 42
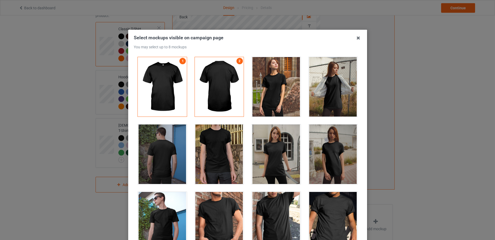
scroll to position [7563, 0]
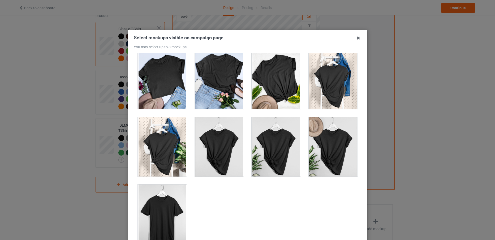
click at [161, 207] on div at bounding box center [162, 214] width 49 height 59
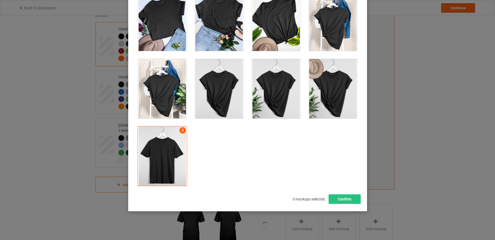
scroll to position [59, 0]
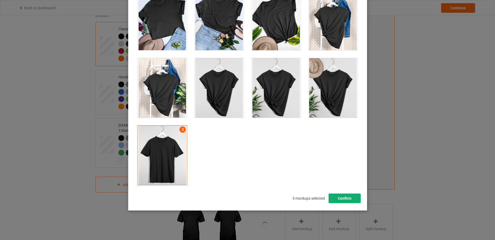
click at [336, 199] on button "Confirm" at bounding box center [345, 199] width 32 height 10
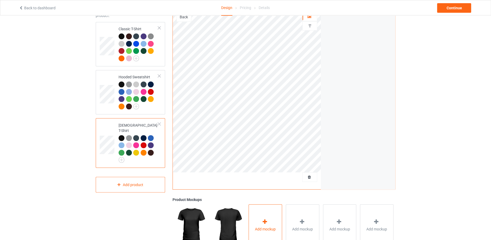
click at [266, 224] on icon at bounding box center [264, 222] width 7 height 6
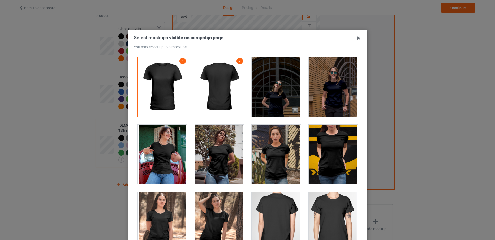
click at [148, 169] on div at bounding box center [162, 154] width 49 height 59
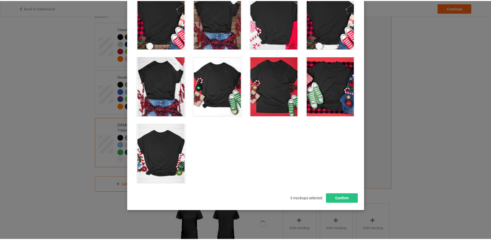
scroll to position [59, 0]
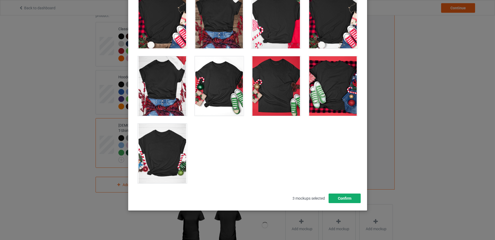
click at [344, 195] on button "Confirm" at bounding box center [345, 199] width 32 height 10
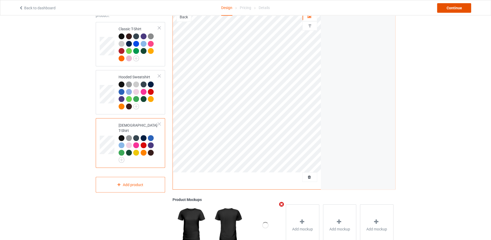
click at [460, 10] on div "Continue" at bounding box center [454, 8] width 34 height 10
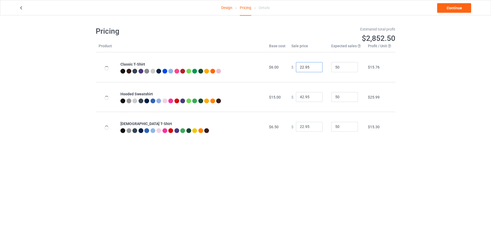
drag, startPoint x: 301, startPoint y: 65, endPoint x: 294, endPoint y: 66, distance: 6.4
click at [296, 66] on input "22.95" at bounding box center [309, 67] width 27 height 10
type input "19.95"
click at [300, 93] on input "42.95" at bounding box center [309, 97] width 27 height 10
type input "40.95"
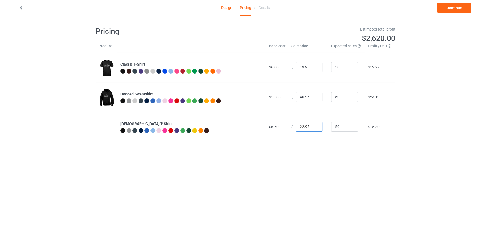
click at [301, 126] on input "22.95" at bounding box center [309, 127] width 27 height 10
type input "19.95"
click at [453, 8] on link "Continue" at bounding box center [454, 8] width 34 height 10
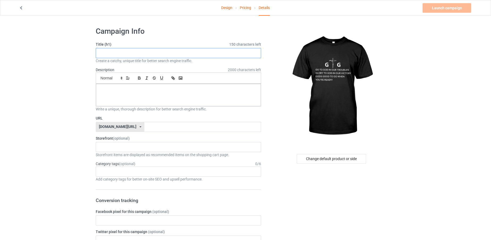
click at [243, 53] on input "text" at bounding box center [178, 53] width 165 height 10
click at [165, 50] on input "text" at bounding box center [178, 53] width 165 height 10
click at [169, 53] on input "text" at bounding box center [178, 53] width 165 height 10
click at [125, 53] on input "YOURE READY" at bounding box center [178, 53] width 165 height 10
drag, startPoint x: 131, startPoint y: 51, endPoint x: 98, endPoint y: 52, distance: 33.5
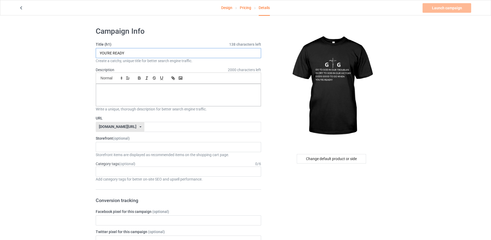
click at [98, 52] on input "YOU'RE READY" at bounding box center [178, 53] width 165 height 10
type input "YOU'RE READY"
click at [153, 128] on input "text" at bounding box center [202, 127] width 116 height 10
paste input "YOU'RE READY"
type input "YOUREREADY"
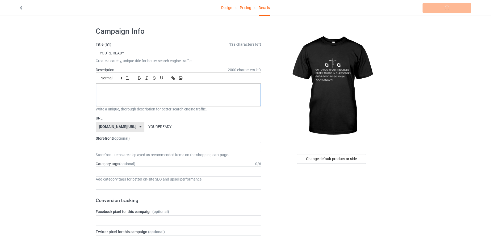
click at [178, 100] on div at bounding box center [178, 95] width 165 height 22
click at [439, 8] on link "Launch campaign" at bounding box center [446, 8] width 49 height 10
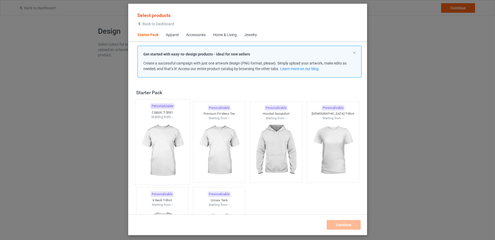
scroll to position [7, 0]
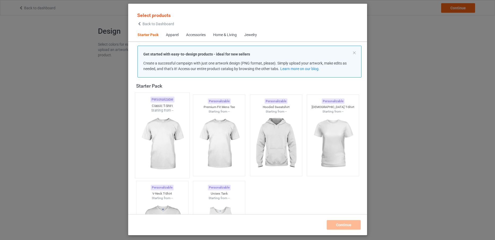
click at [167, 140] on img at bounding box center [162, 144] width 50 height 62
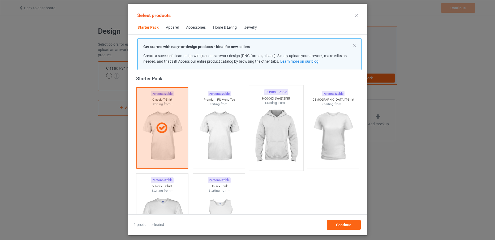
click at [277, 132] on img at bounding box center [276, 136] width 50 height 62
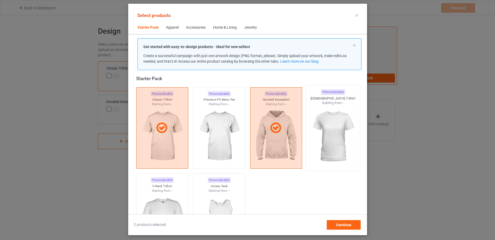
click at [336, 143] on img at bounding box center [333, 136] width 50 height 62
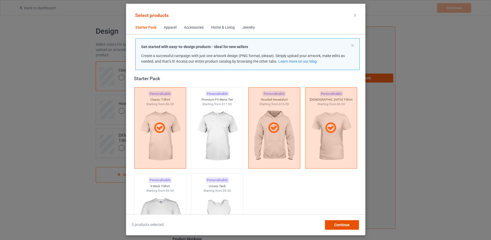
click at [346, 220] on div "Continue" at bounding box center [341, 225] width 34 height 10
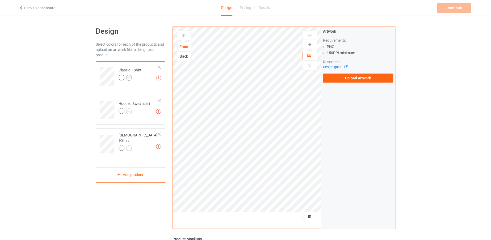
click at [128, 77] on img at bounding box center [129, 78] width 6 height 6
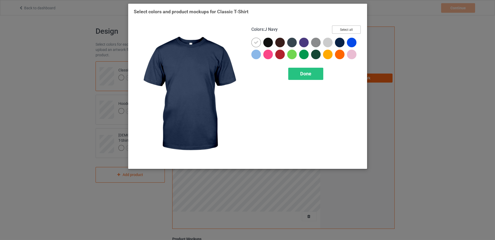
click at [346, 29] on button "Select all" at bounding box center [346, 29] width 29 height 8
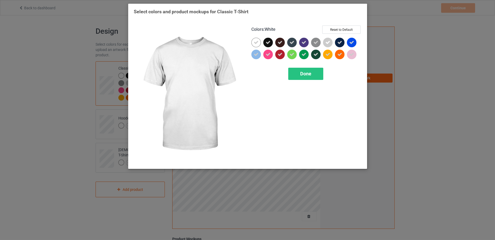
click at [257, 41] on icon at bounding box center [256, 42] width 5 height 5
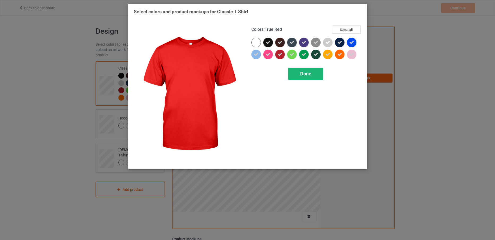
click at [302, 74] on span "Done" at bounding box center [305, 74] width 11 height 6
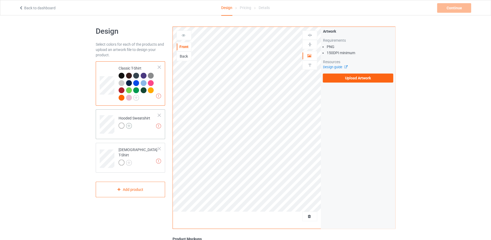
click at [127, 125] on img at bounding box center [129, 126] width 6 height 6
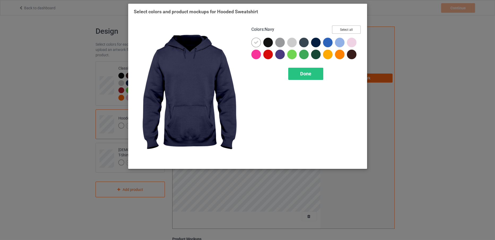
click at [344, 30] on button "Select all" at bounding box center [346, 29] width 29 height 8
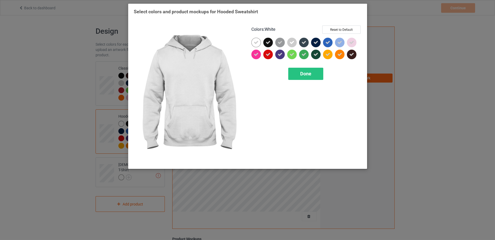
click at [259, 39] on div at bounding box center [257, 43] width 10 height 10
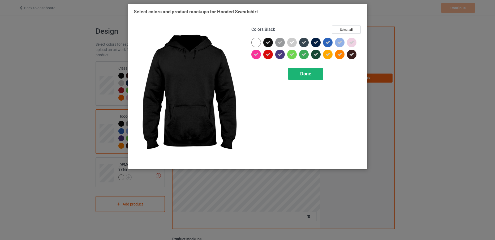
click at [299, 76] on div "Done" at bounding box center [305, 74] width 35 height 12
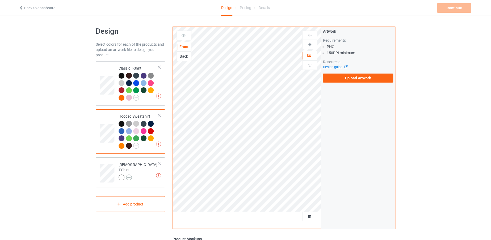
click at [129, 175] on img at bounding box center [129, 178] width 6 height 6
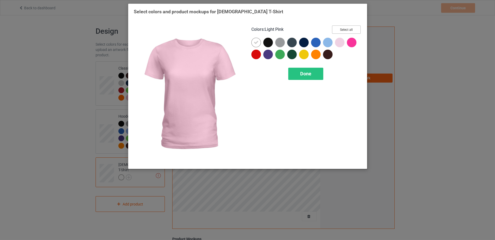
click at [343, 29] on button "Select all" at bounding box center [346, 29] width 29 height 8
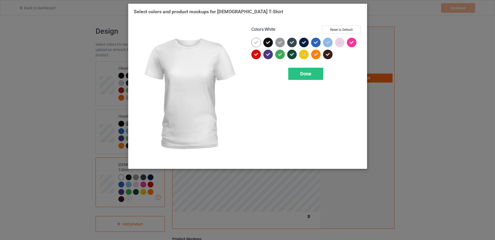
click at [256, 42] on icon at bounding box center [256, 42] width 5 height 5
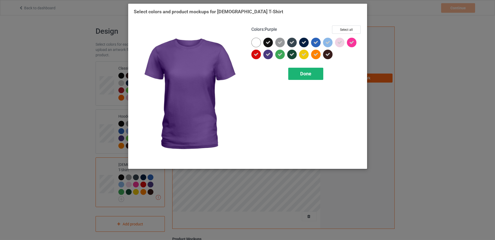
click at [301, 75] on span "Done" at bounding box center [305, 74] width 11 height 6
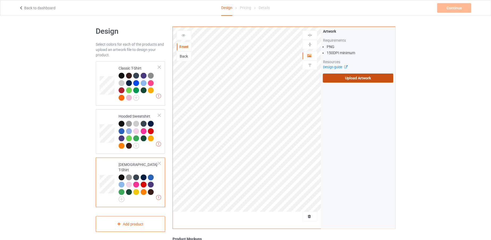
click at [360, 76] on label "Upload Artwork" at bounding box center [357, 78] width 70 height 9
click at [0, 0] on input "Upload Artwork" at bounding box center [0, 0] width 0 height 0
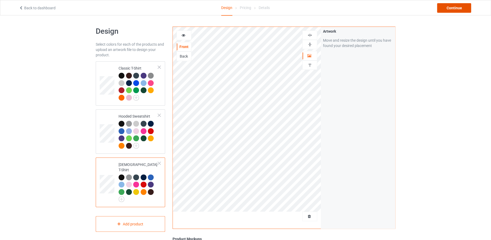
click at [460, 9] on div "Continue" at bounding box center [454, 8] width 34 height 10
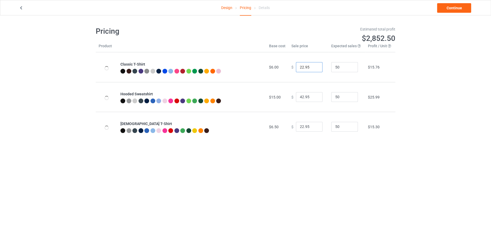
click at [300, 64] on input "22.95" at bounding box center [309, 67] width 27 height 10
drag, startPoint x: 300, startPoint y: 65, endPoint x: 295, endPoint y: 66, distance: 5.6
click at [296, 66] on input "22.95" at bounding box center [309, 67] width 27 height 10
type input "19.95"
drag, startPoint x: 301, startPoint y: 95, endPoint x: 296, endPoint y: 95, distance: 5.1
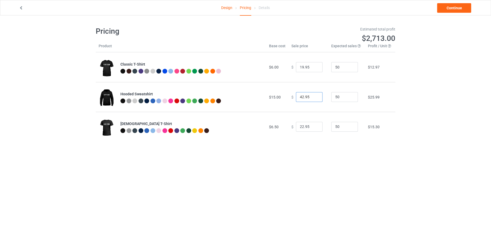
click at [296, 95] on input "42.95" at bounding box center [309, 97] width 27 height 10
type input "38.95"
drag, startPoint x: 301, startPoint y: 124, endPoint x: 294, endPoint y: 124, distance: 6.4
click at [296, 124] on input "22.95" at bounding box center [309, 127] width 27 height 10
type input "19.95"
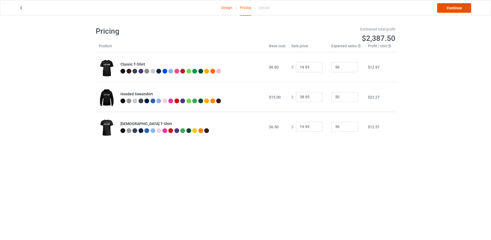
click at [456, 9] on link "Continue" at bounding box center [454, 8] width 34 height 10
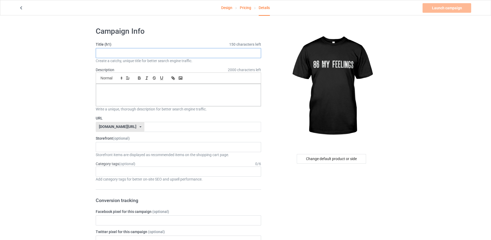
click at [213, 54] on input "text" at bounding box center [178, 53] width 165 height 10
drag, startPoint x: 98, startPoint y: 52, endPoint x: 148, endPoint y: 52, distance: 49.9
click at [148, 52] on input "86 MY FEELINGS" at bounding box center [178, 53] width 165 height 10
type input "86 MY FEELINGS"
click at [175, 126] on input "text" at bounding box center [202, 127] width 116 height 10
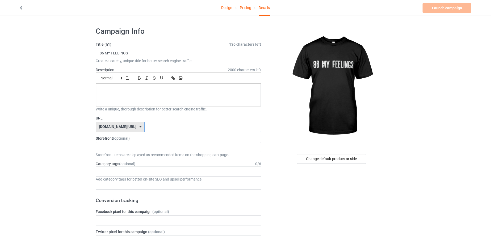
paste input "86 MY FEELINGS"
type input "86MYFEELINGS"
click at [188, 100] on div at bounding box center [178, 95] width 165 height 22
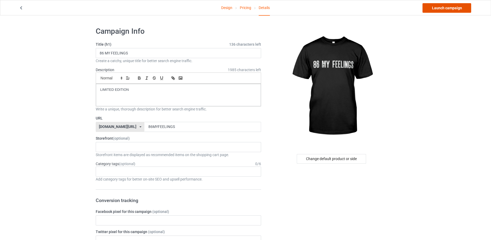
click at [441, 6] on link "Launch campaign" at bounding box center [446, 8] width 49 height 10
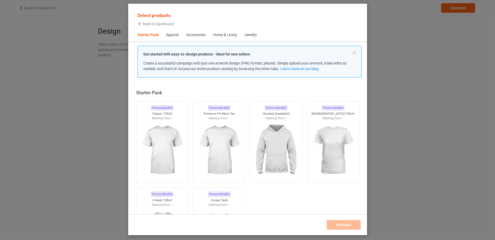
scroll to position [7, 0]
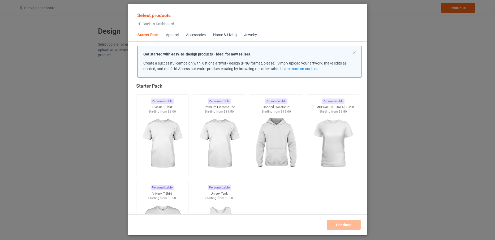
click at [168, 25] on span "Back to Dashboard" at bounding box center [159, 24] width 32 height 4
